Goal: Find specific page/section: Find specific page/section

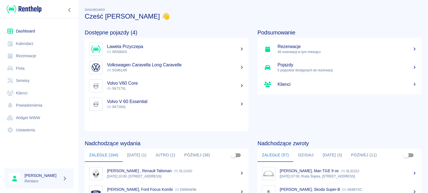
click at [134, 157] on button "[DATE] (1)" at bounding box center [137, 155] width 28 height 13
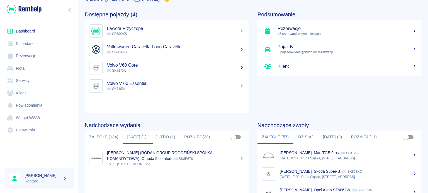
scroll to position [28, 0]
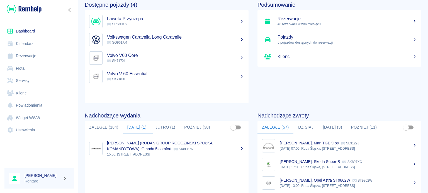
click at [324, 130] on button "[DATE] (3)" at bounding box center [332, 127] width 28 height 13
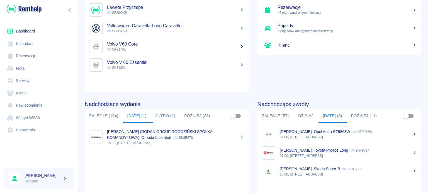
scroll to position [56, 0]
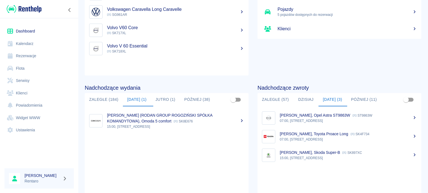
click at [169, 98] on button "Jutro (1)" at bounding box center [165, 99] width 29 height 13
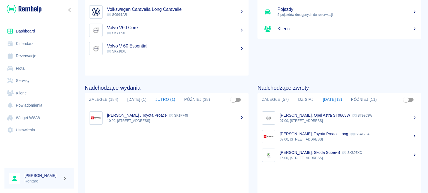
click at [139, 100] on button "[DATE] (1)" at bounding box center [137, 99] width 28 height 13
